Goal: Task Accomplishment & Management: Use online tool/utility

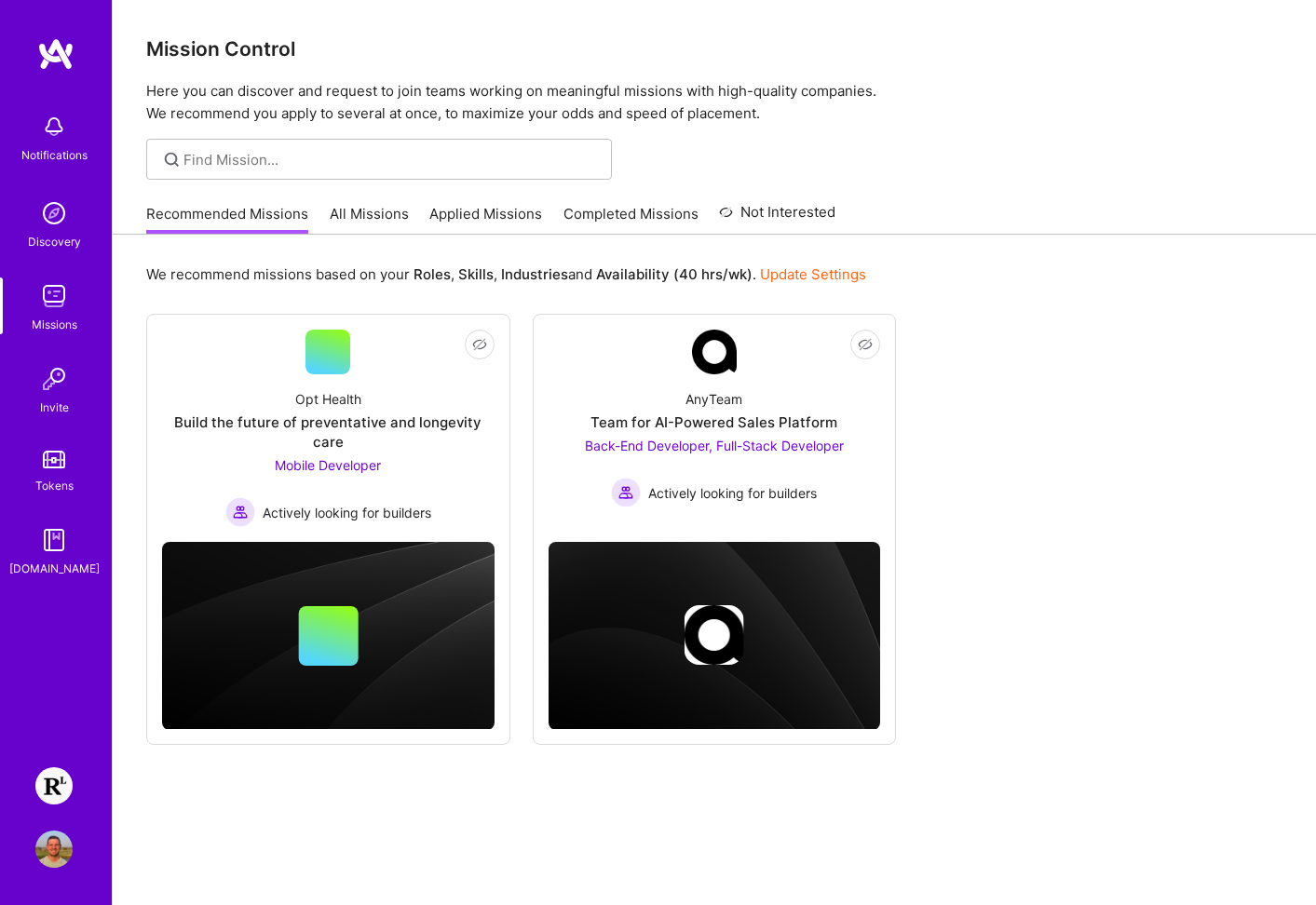
click at [61, 775] on img at bounding box center [54, 785] width 38 height 38
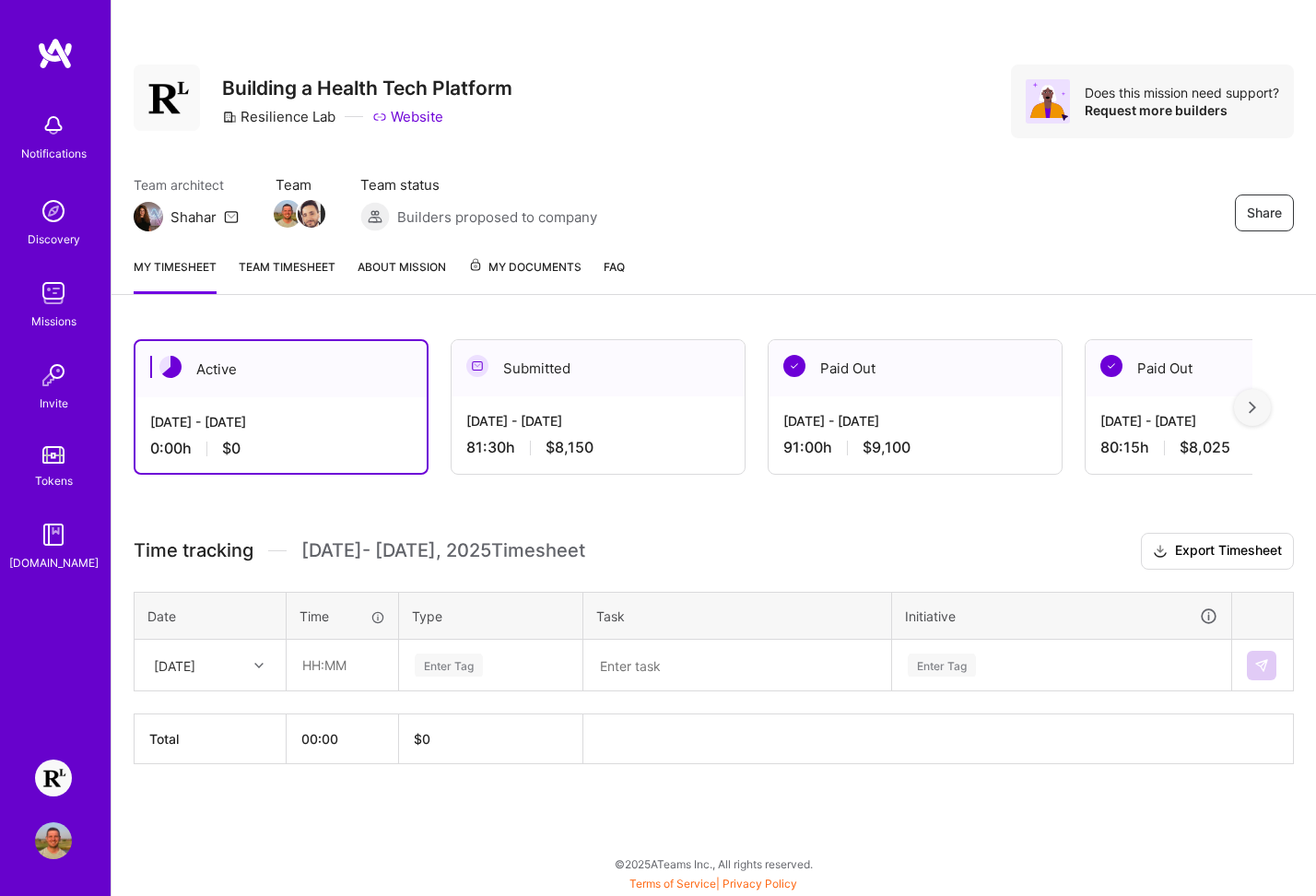
click at [292, 266] on link "Team timesheet" at bounding box center [286, 275] width 96 height 37
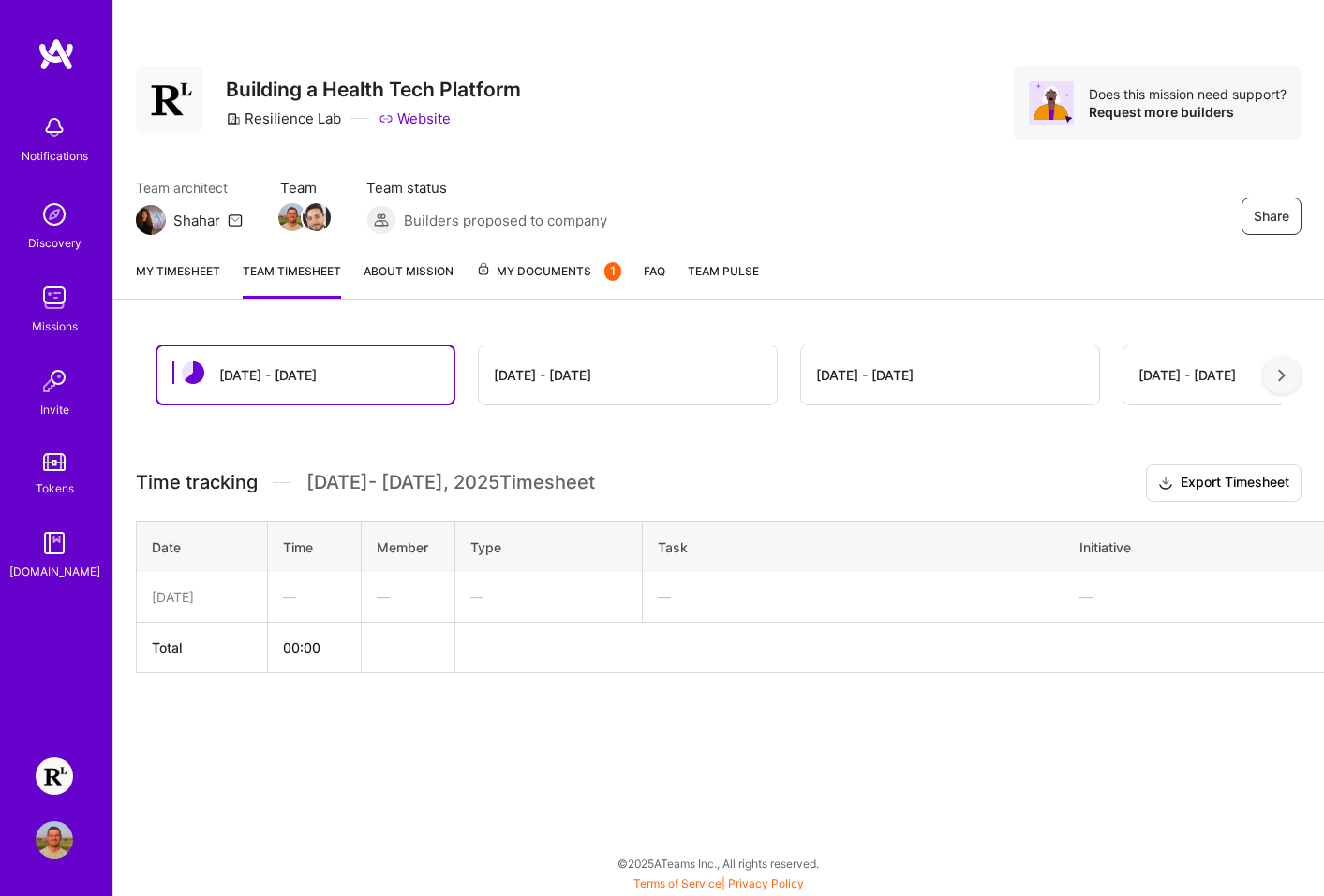
click at [513, 363] on div "[DATE] - [DATE]" at bounding box center [627, 374] width 298 height 59
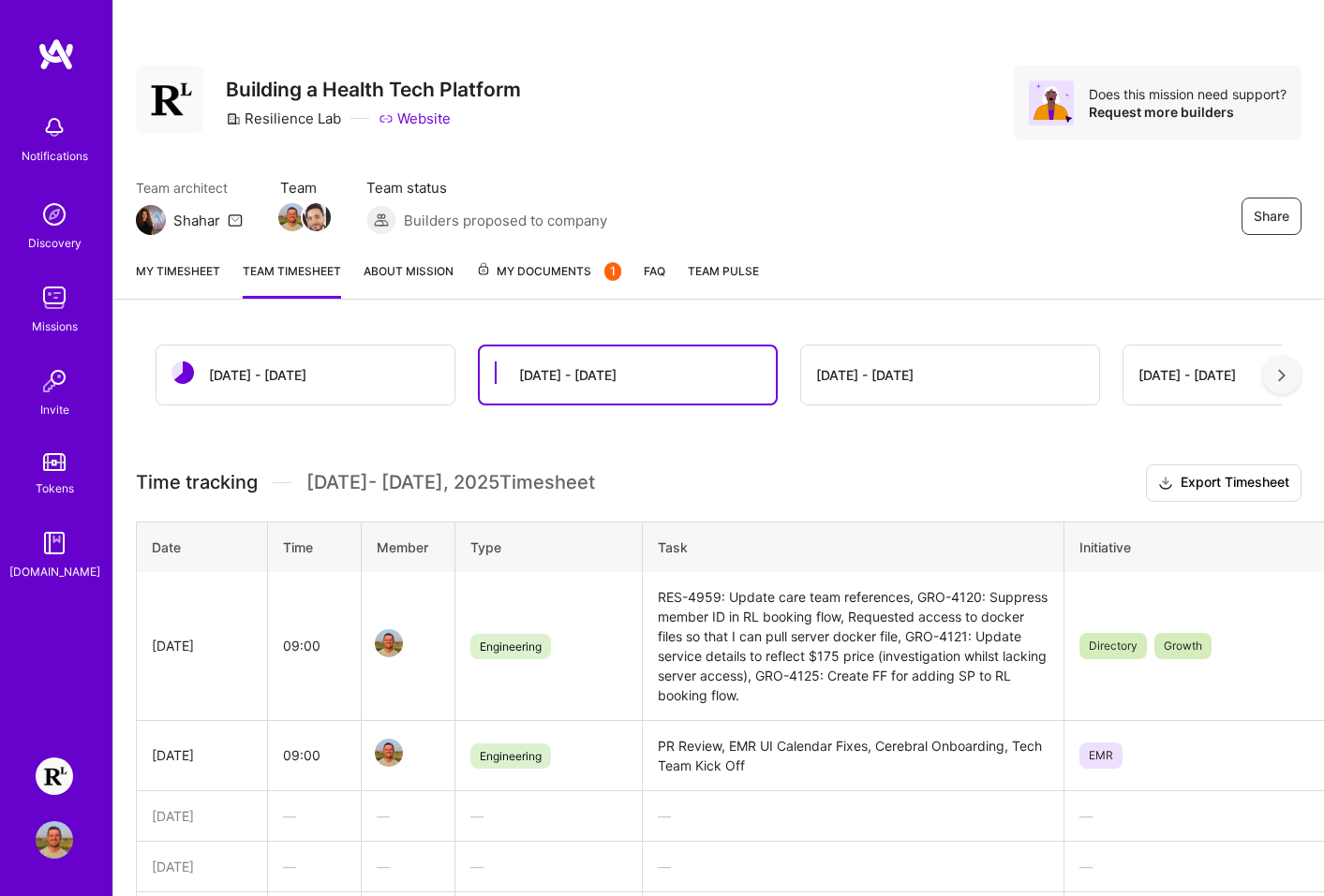
click at [212, 272] on link "My timesheet" at bounding box center [178, 279] width 84 height 38
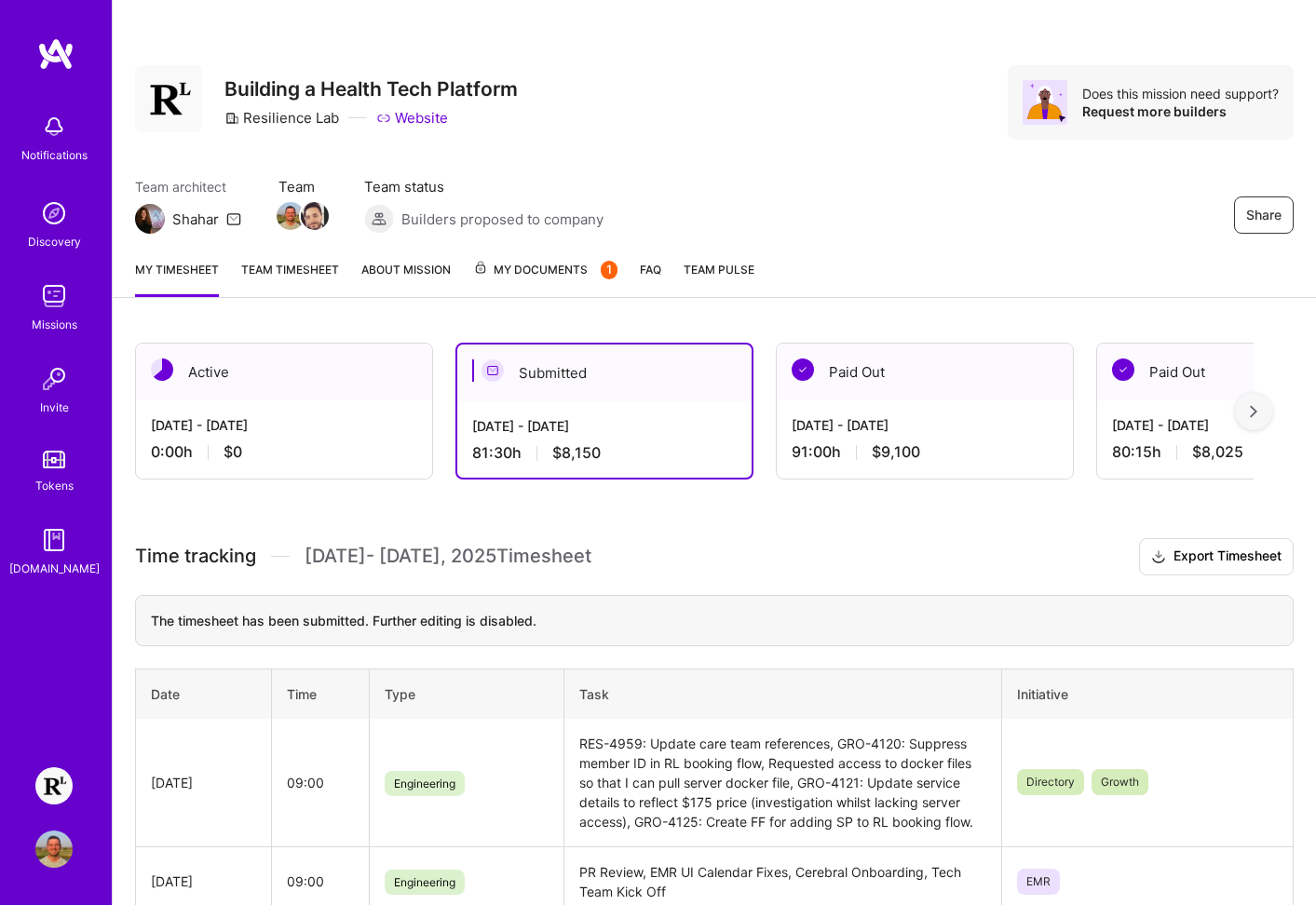
click at [188, 269] on link "My timesheet" at bounding box center [176, 278] width 84 height 38
